Goal: Task Accomplishment & Management: Manage account settings

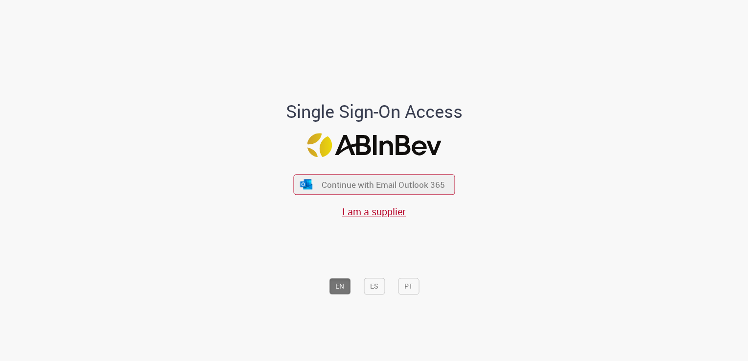
click at [383, 171] on div "Continue with Email Outlook 365 I am a supplier" at bounding box center [374, 191] width 162 height 54
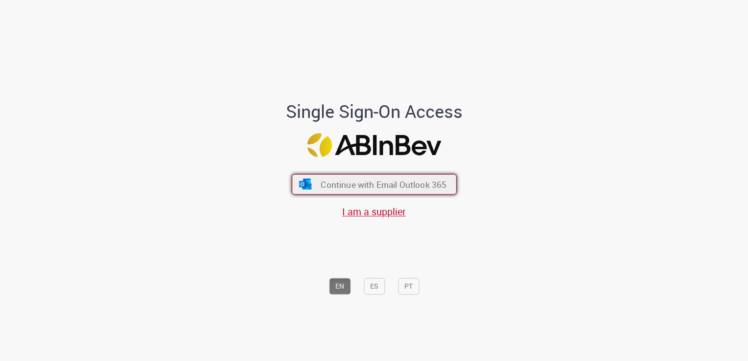
click at [383, 178] on button "Continue with Email Outlook 365" at bounding box center [374, 184] width 165 height 21
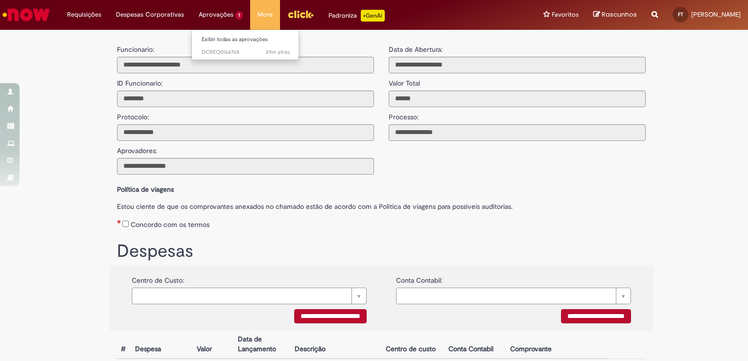
click at [109, 13] on li "Aprovações 1 Exibir todas as aprovações 29m atrás 29 minutos atrás DCREQ0166768" at bounding box center [84, 14] width 49 height 29
click at [215, 51] on span "29m atrás 29 minutos atrás DCREQ0166768" at bounding box center [246, 52] width 88 height 8
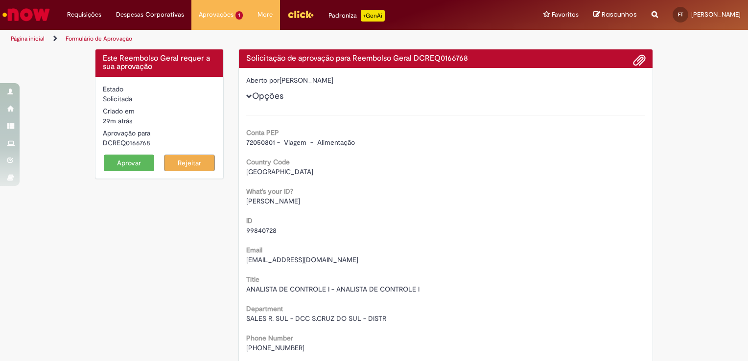
click at [126, 167] on button "Aprovar" at bounding box center [129, 163] width 51 height 17
